Goal: Task Accomplishment & Management: Complete application form

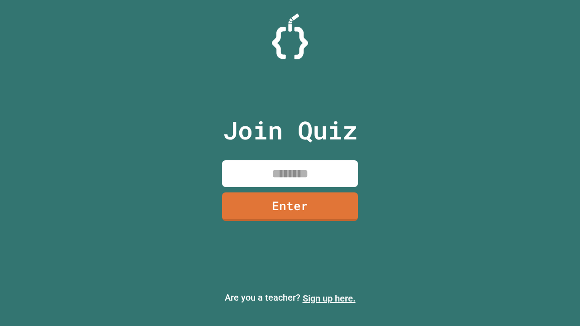
click at [329, 299] on link "Sign up here." at bounding box center [329, 298] width 53 height 11
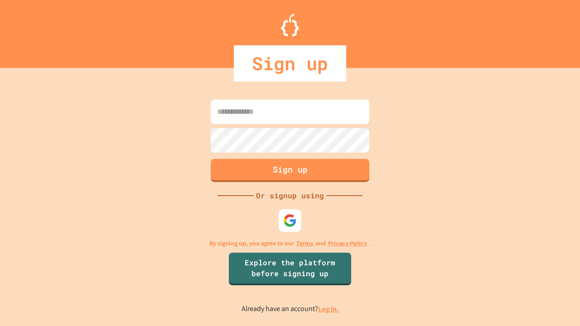
click at [329, 309] on link "Log in." at bounding box center [328, 310] width 21 height 10
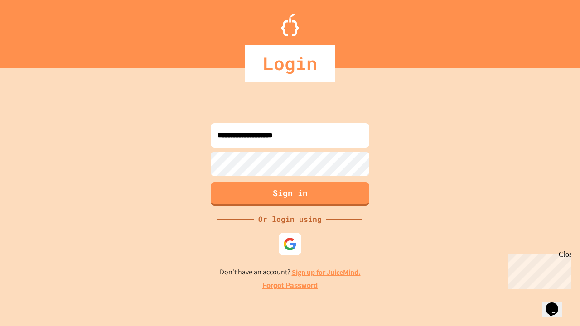
type input "**********"
